Goal: Navigation & Orientation: Find specific page/section

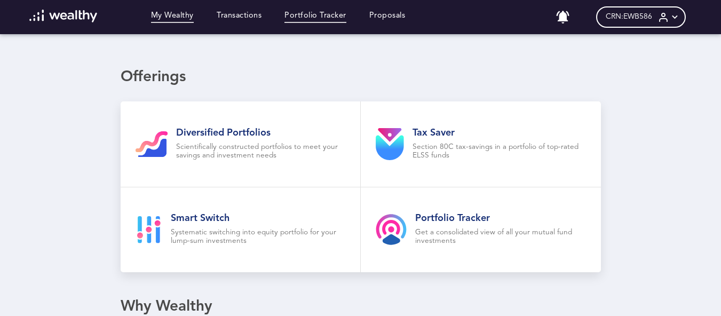
click at [323, 13] on link "Portfolio Tracker" at bounding box center [315, 17] width 62 height 12
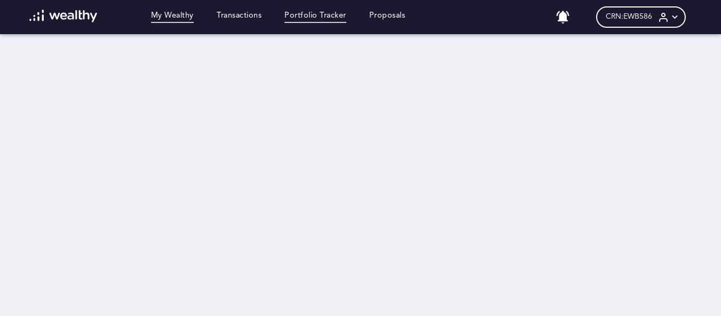
click at [174, 13] on link "My Wealthy" at bounding box center [172, 17] width 43 height 12
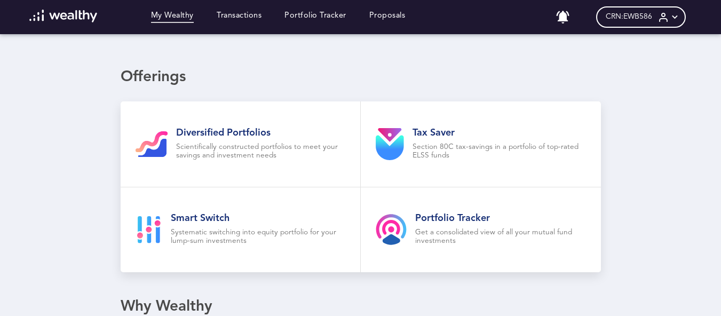
click at [244, 10] on div "My Wealthy Transactions Portfolio Tracker Proposals" at bounding box center [217, 17] width 399 height 15
click at [244, 16] on link "Transactions" at bounding box center [239, 17] width 45 height 12
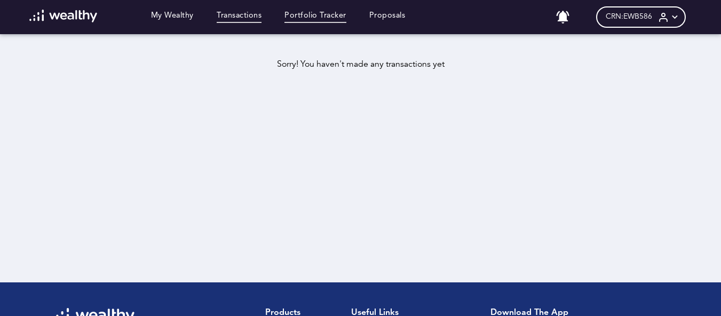
click at [338, 17] on link "Portfolio Tracker" at bounding box center [315, 17] width 62 height 12
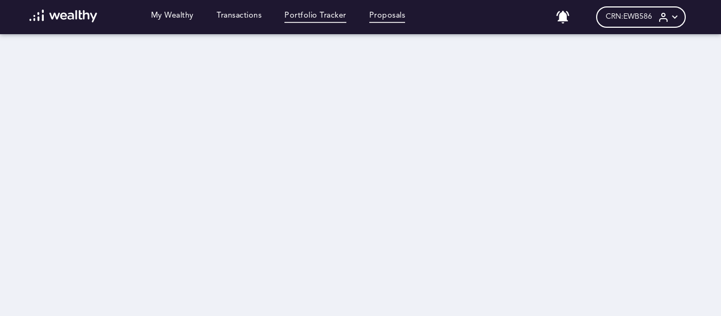
click at [394, 14] on link "Proposals" at bounding box center [387, 17] width 36 height 12
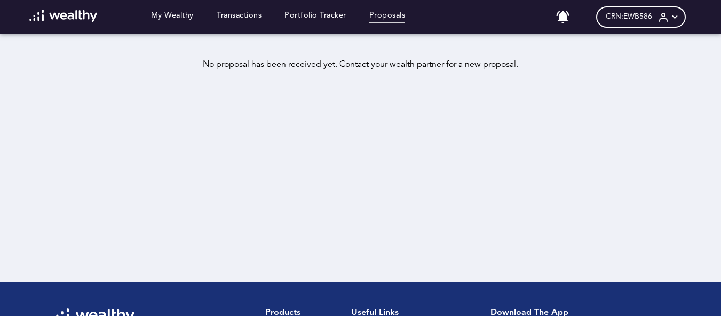
click at [569, 17] on icon at bounding box center [562, 17] width 15 height 15
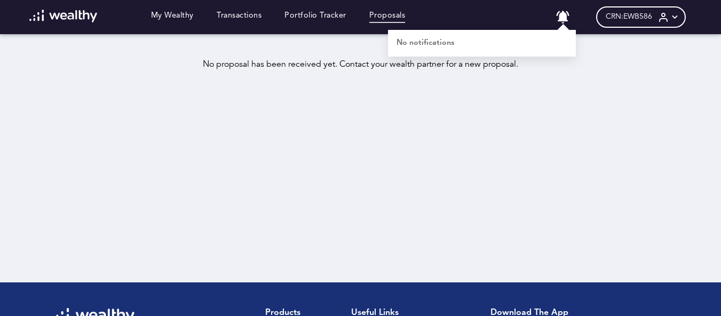
click at [528, 138] on div at bounding box center [360, 158] width 721 height 316
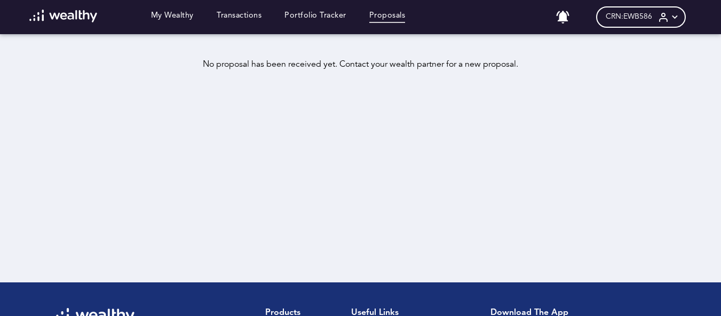
click at [35, 20] on img at bounding box center [63, 16] width 68 height 13
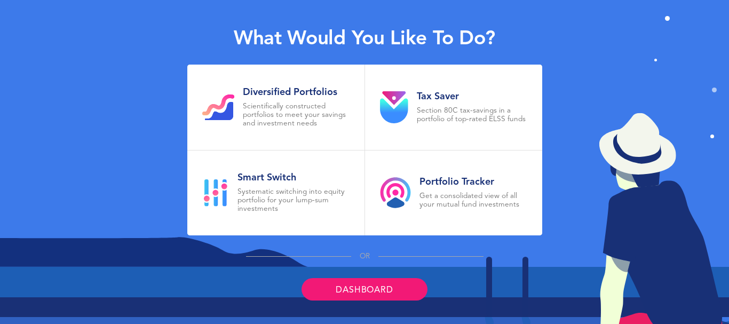
click at [386, 282] on link "Dashboard" at bounding box center [363, 289] width 125 height 22
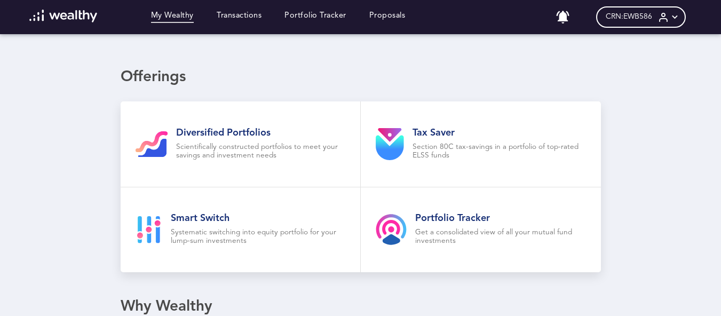
click at [669, 21] on icon at bounding box center [663, 17] width 11 height 11
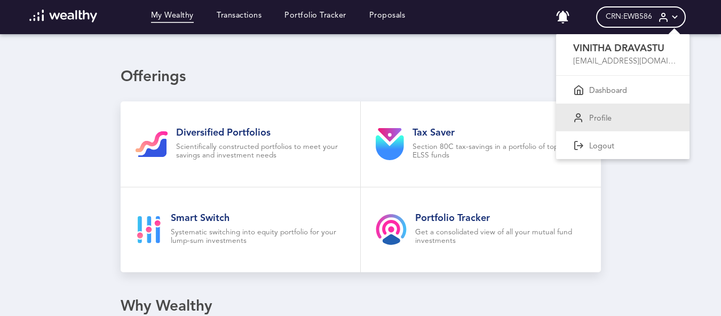
click at [619, 117] on div "Profile" at bounding box center [622, 118] width 133 height 28
